Goal: Transaction & Acquisition: Subscribe to service/newsletter

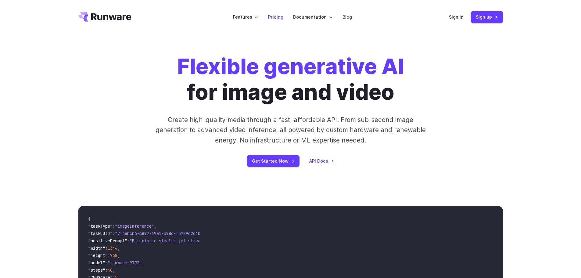
click at [278, 14] on link "Pricing" at bounding box center [275, 16] width 15 height 7
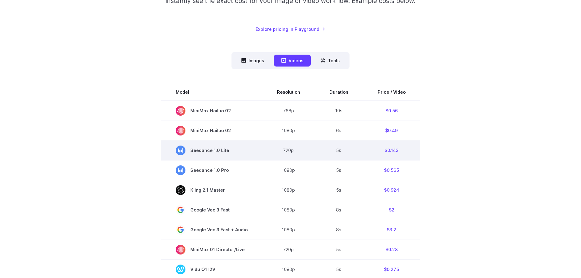
scroll to position [122, 0]
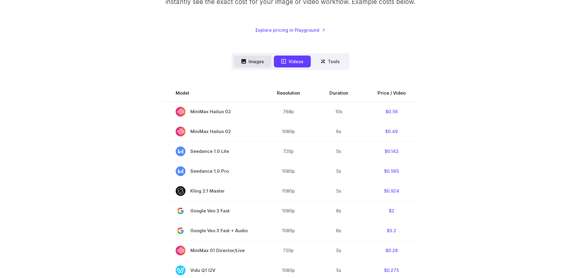
click at [254, 62] on button "Images" at bounding box center [253, 62] width 38 height 12
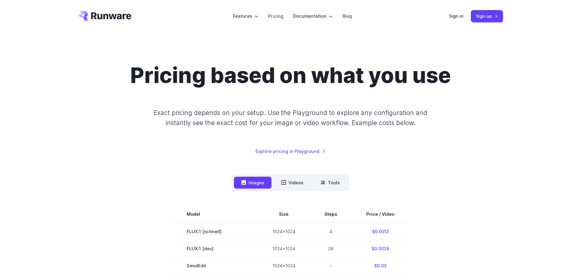
scroll to position [0, 0]
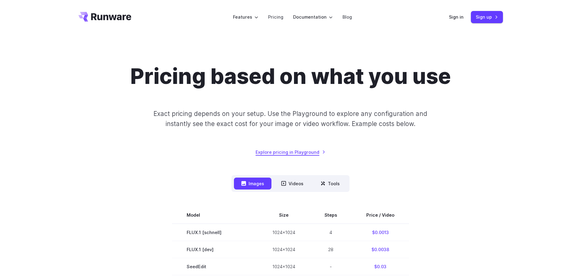
click at [281, 154] on link "Explore pricing in Playground" at bounding box center [291, 152] width 70 height 7
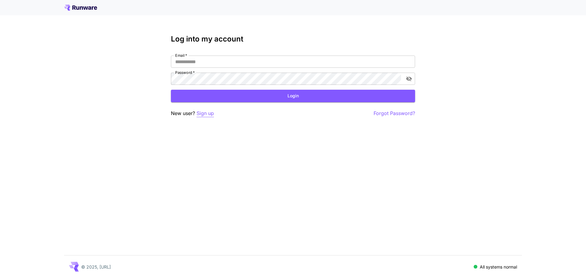
click at [205, 113] on p "Sign up" at bounding box center [204, 114] width 17 height 8
